Goal: Information Seeking & Learning: Understand process/instructions

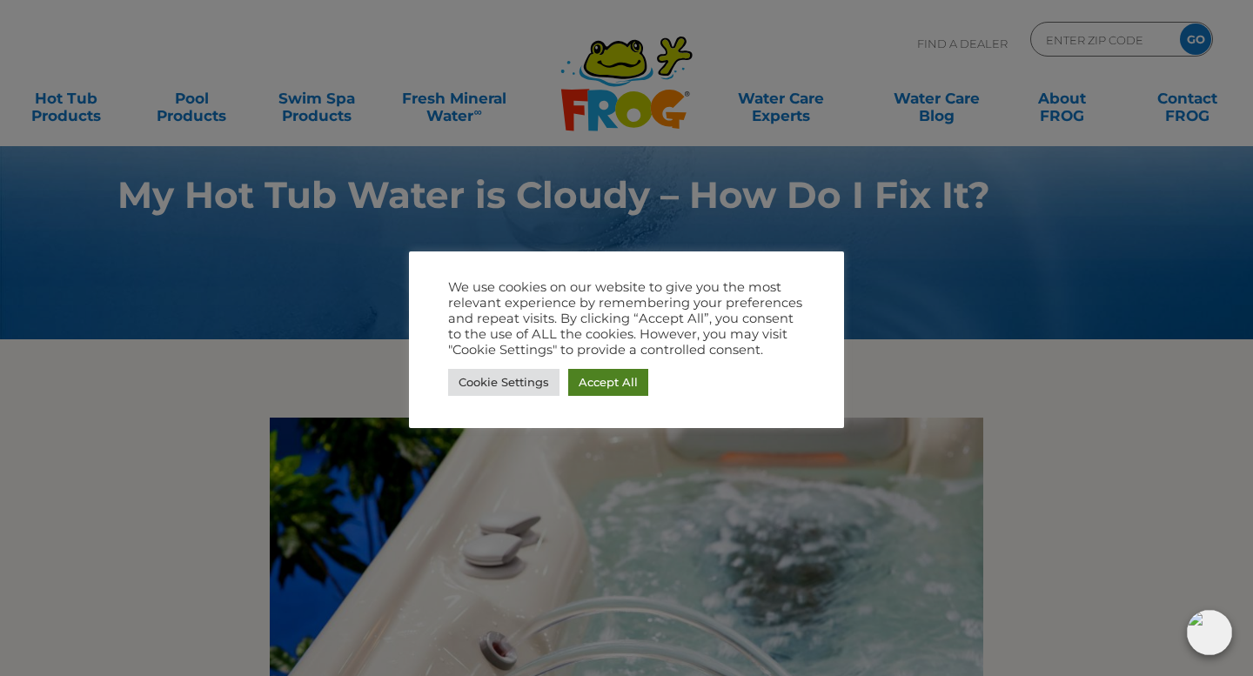
click at [586, 386] on link "Accept All" at bounding box center [608, 382] width 80 height 27
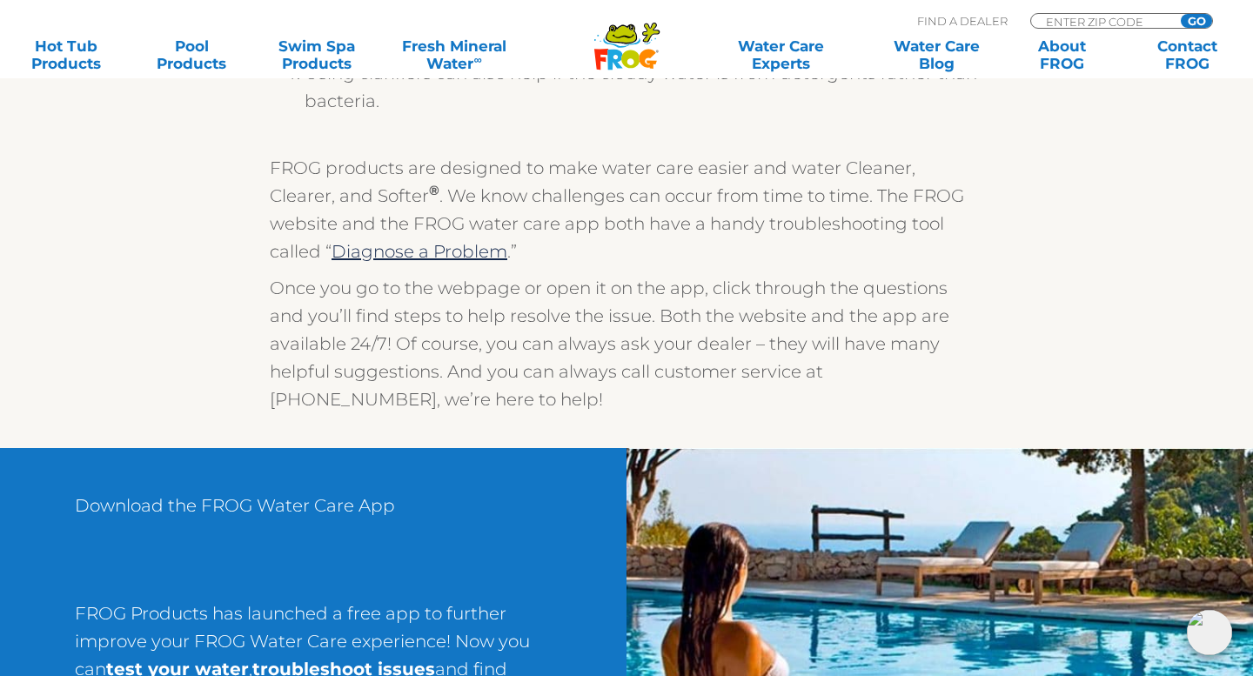
scroll to position [1586, 0]
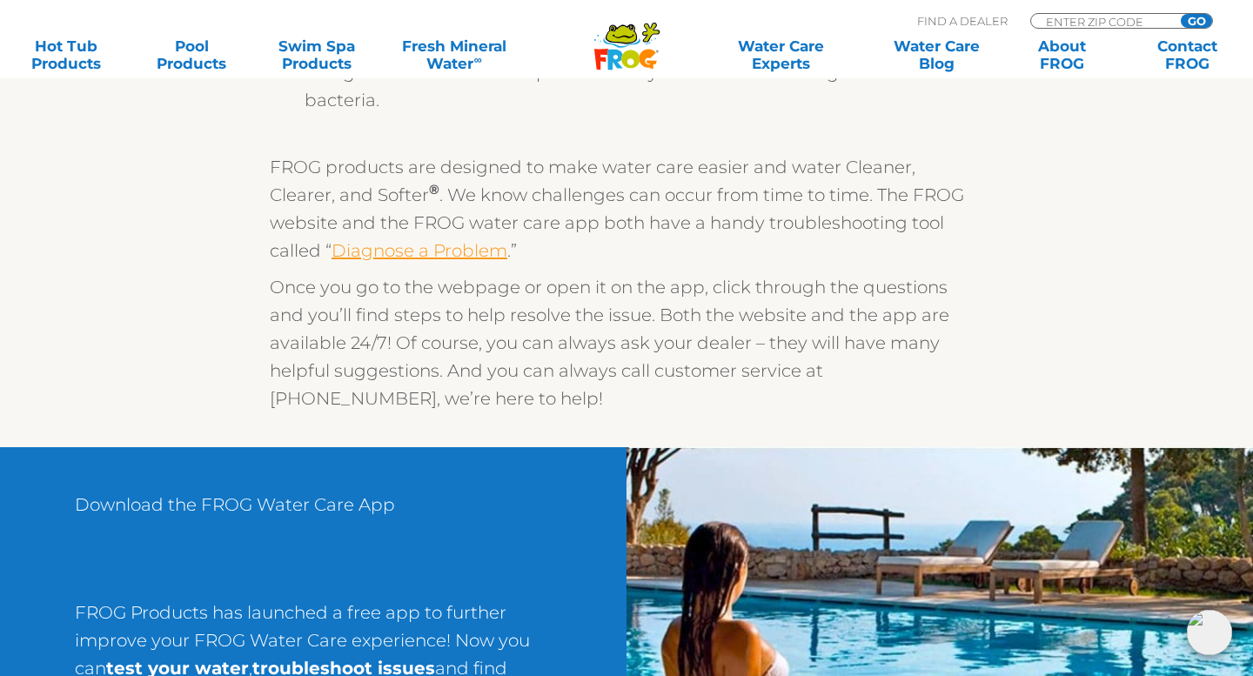
click at [413, 257] on link "Diagnose a Problem" at bounding box center [420, 250] width 176 height 21
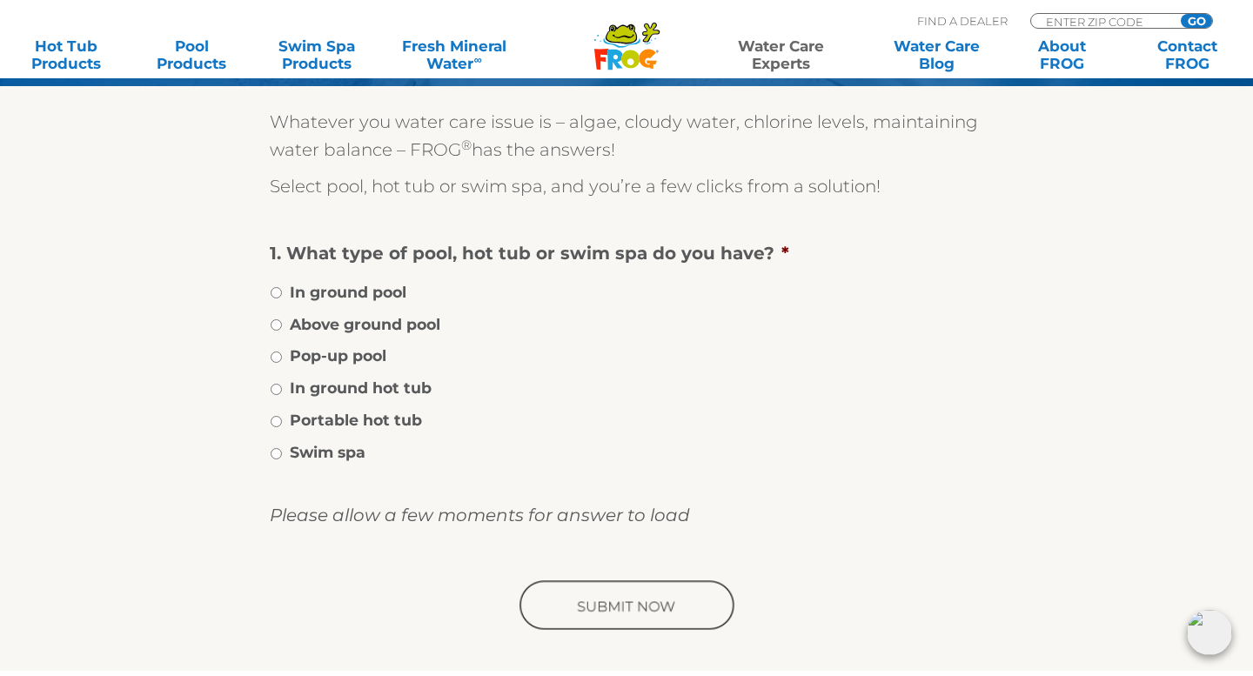
scroll to position [264, 0]
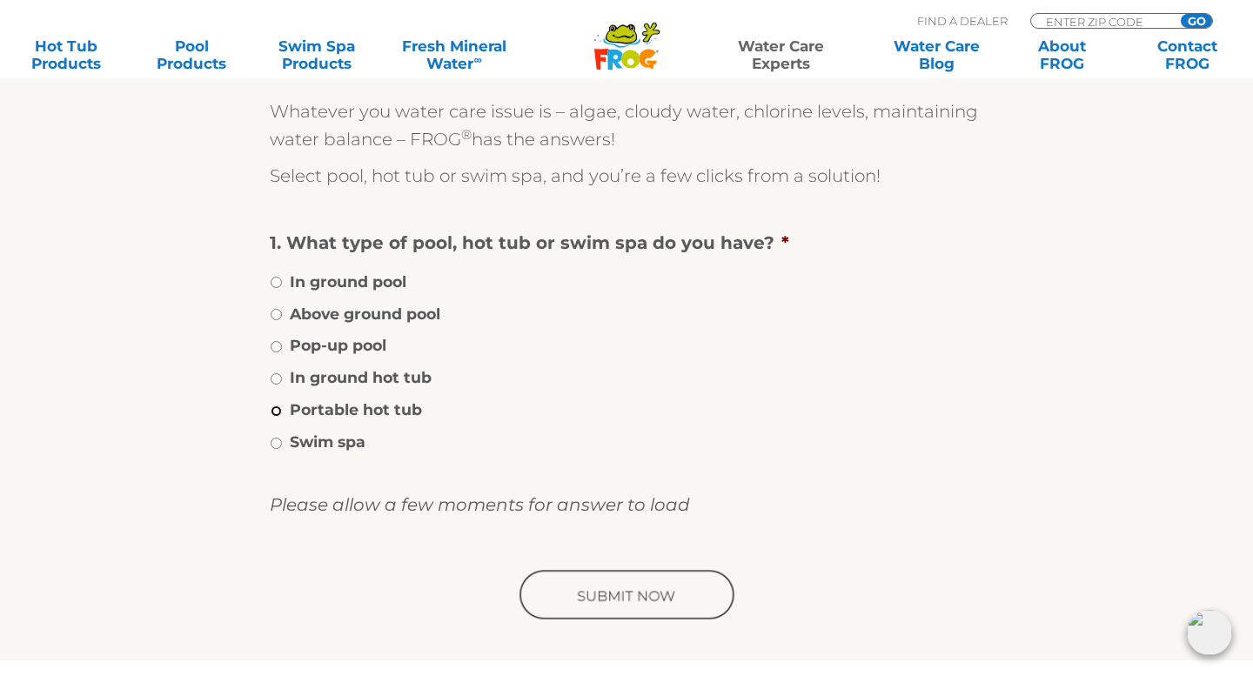
click at [274, 407] on input "Portable hot tub" at bounding box center [276, 411] width 11 height 11
radio input "true"
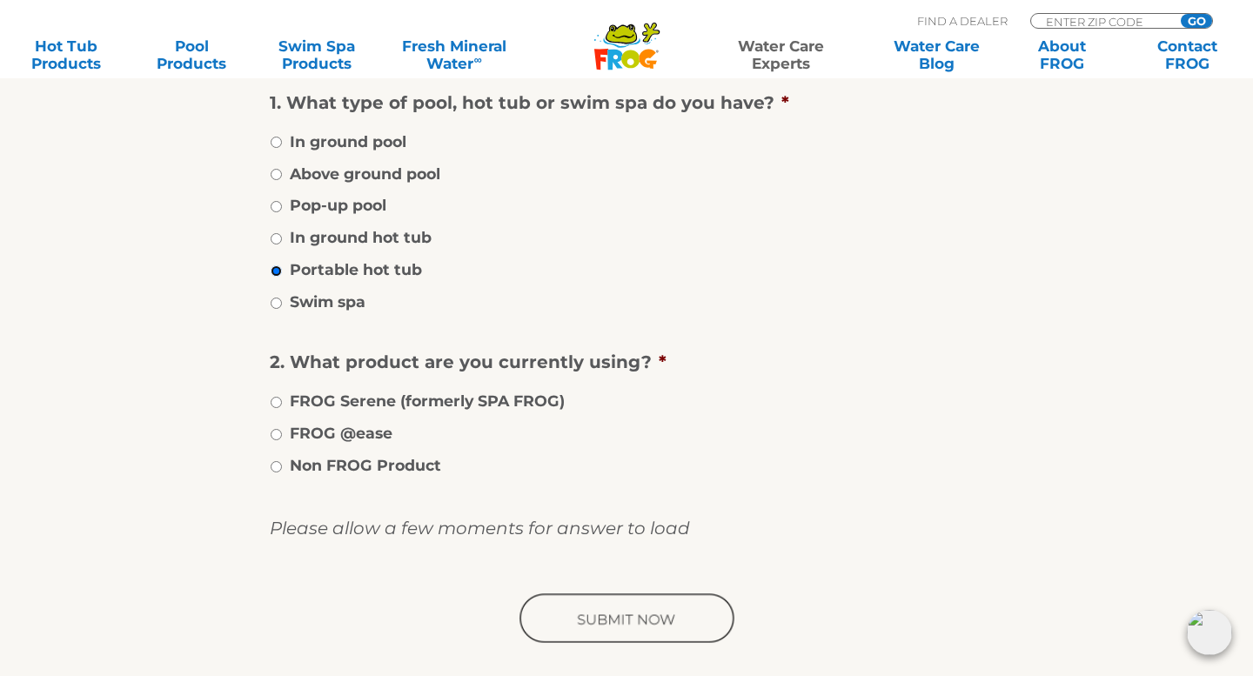
scroll to position [409, 0]
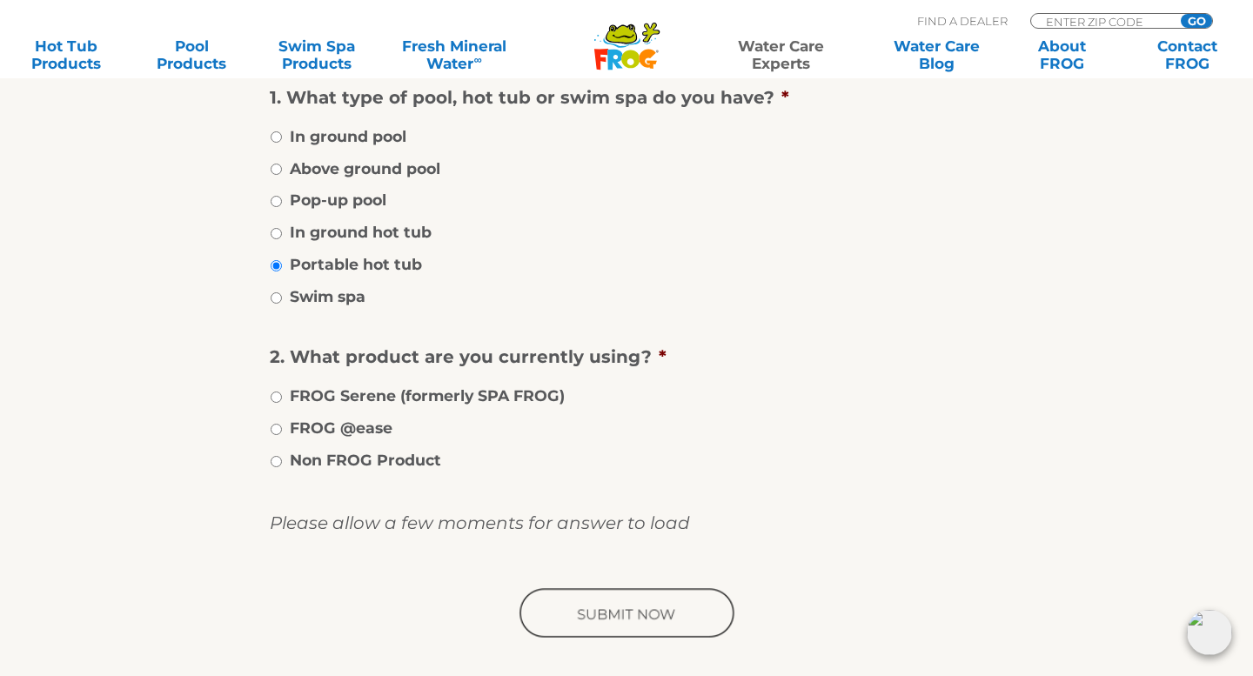
click at [285, 426] on li "FROG @ease" at bounding box center [627, 426] width 714 height 25
click at [276, 429] on input "FROG @ease" at bounding box center [276, 429] width 11 height 11
radio input "true"
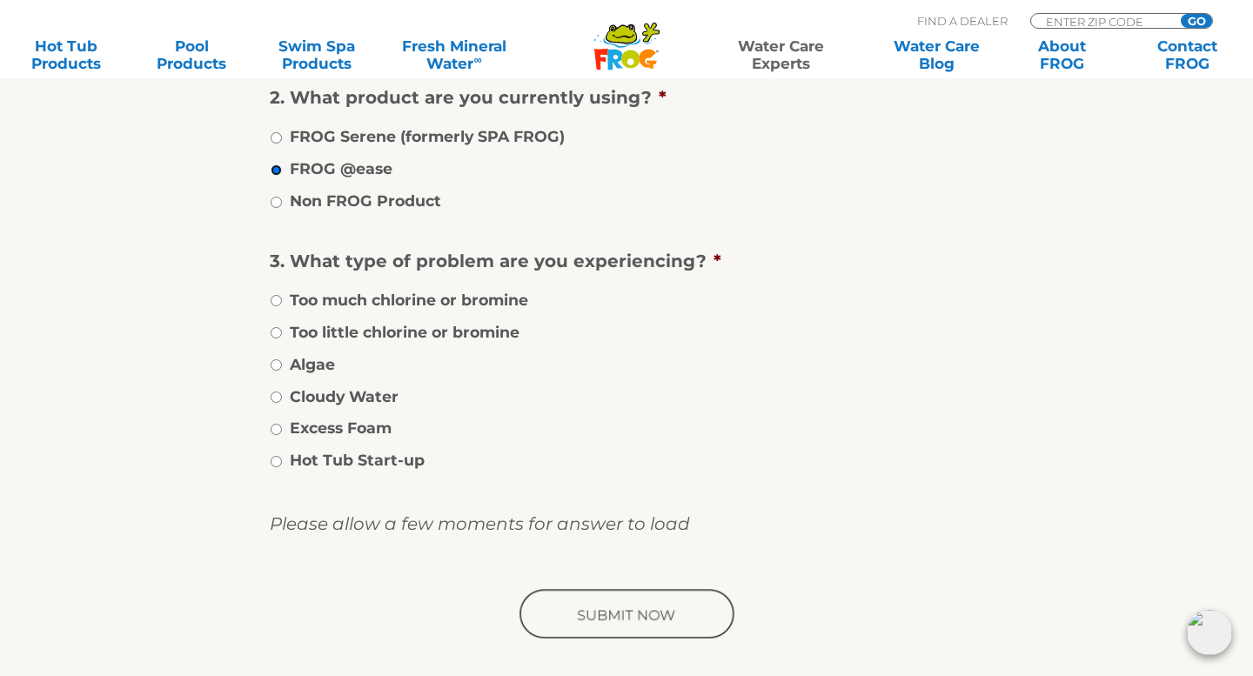
scroll to position [669, 0]
click at [274, 395] on input "Cloudy Water" at bounding box center [276, 396] width 11 height 11
radio input "true"
click at [605, 623] on input "image" at bounding box center [626, 615] width 221 height 56
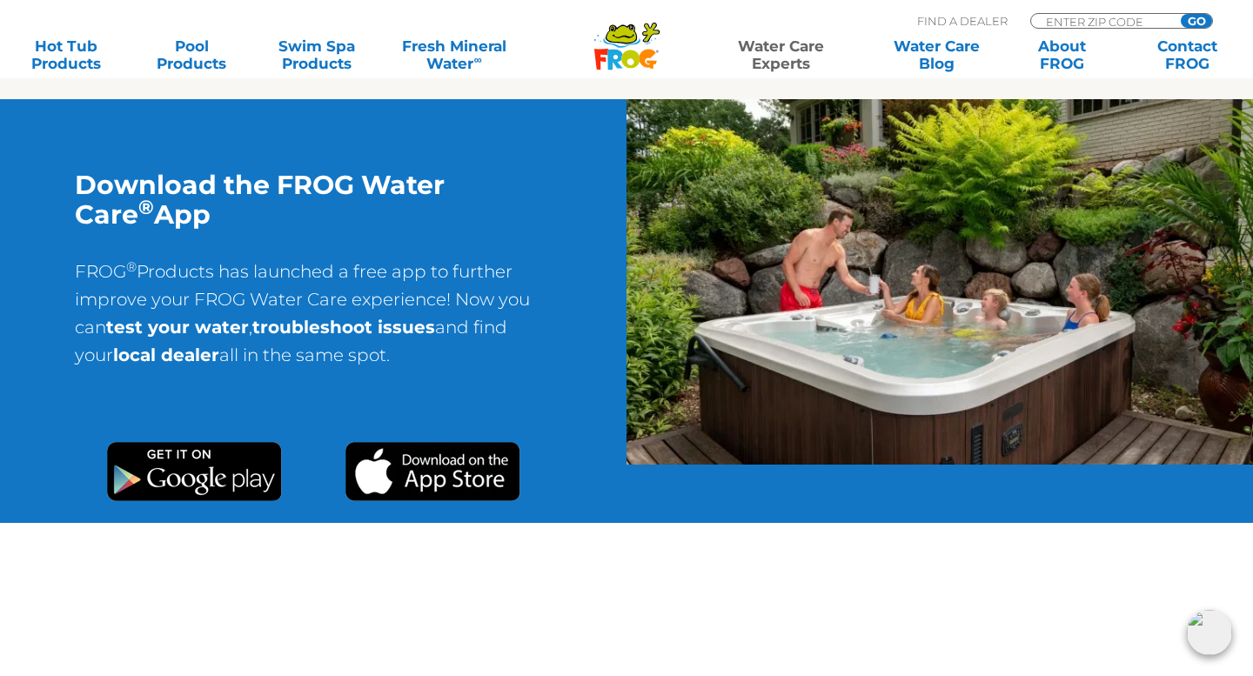
scroll to position [1194, 0]
